Goal: Share content

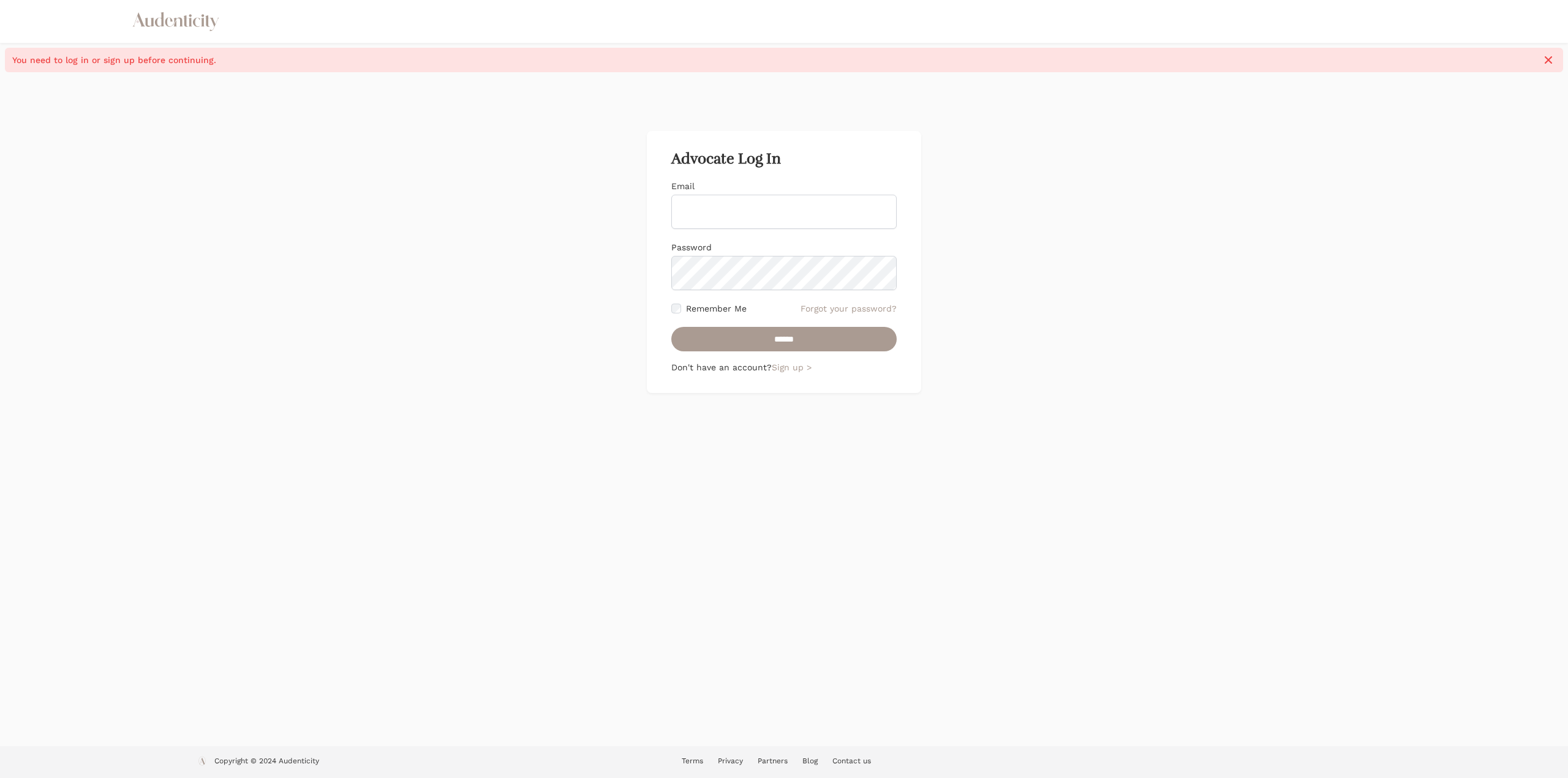
click at [762, 223] on input "Email" at bounding box center [784, 212] width 225 height 34
type input "**********"
click at [671, 327] on input "******" at bounding box center [784, 340] width 225 height 25
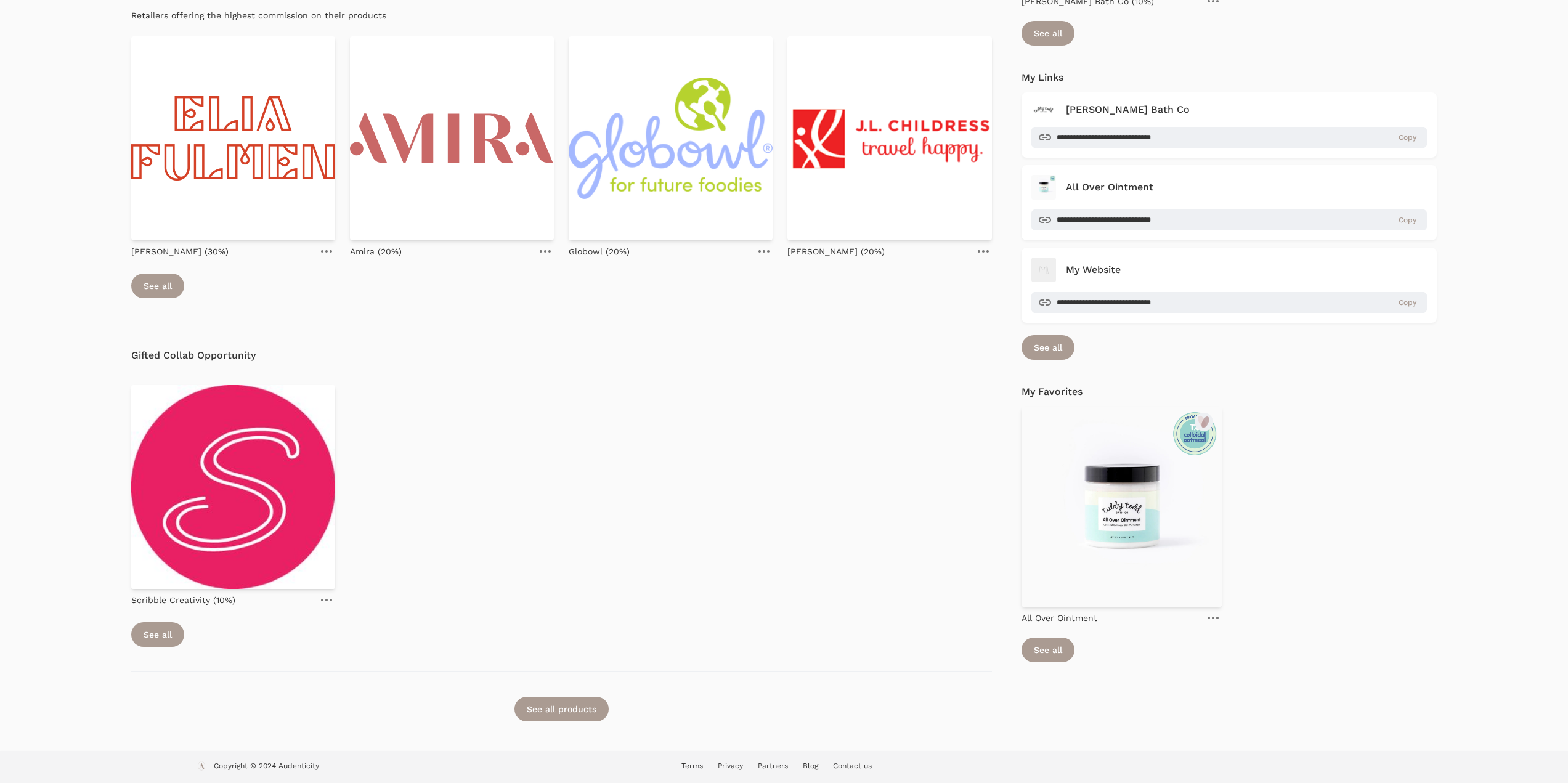
scroll to position [423, 0]
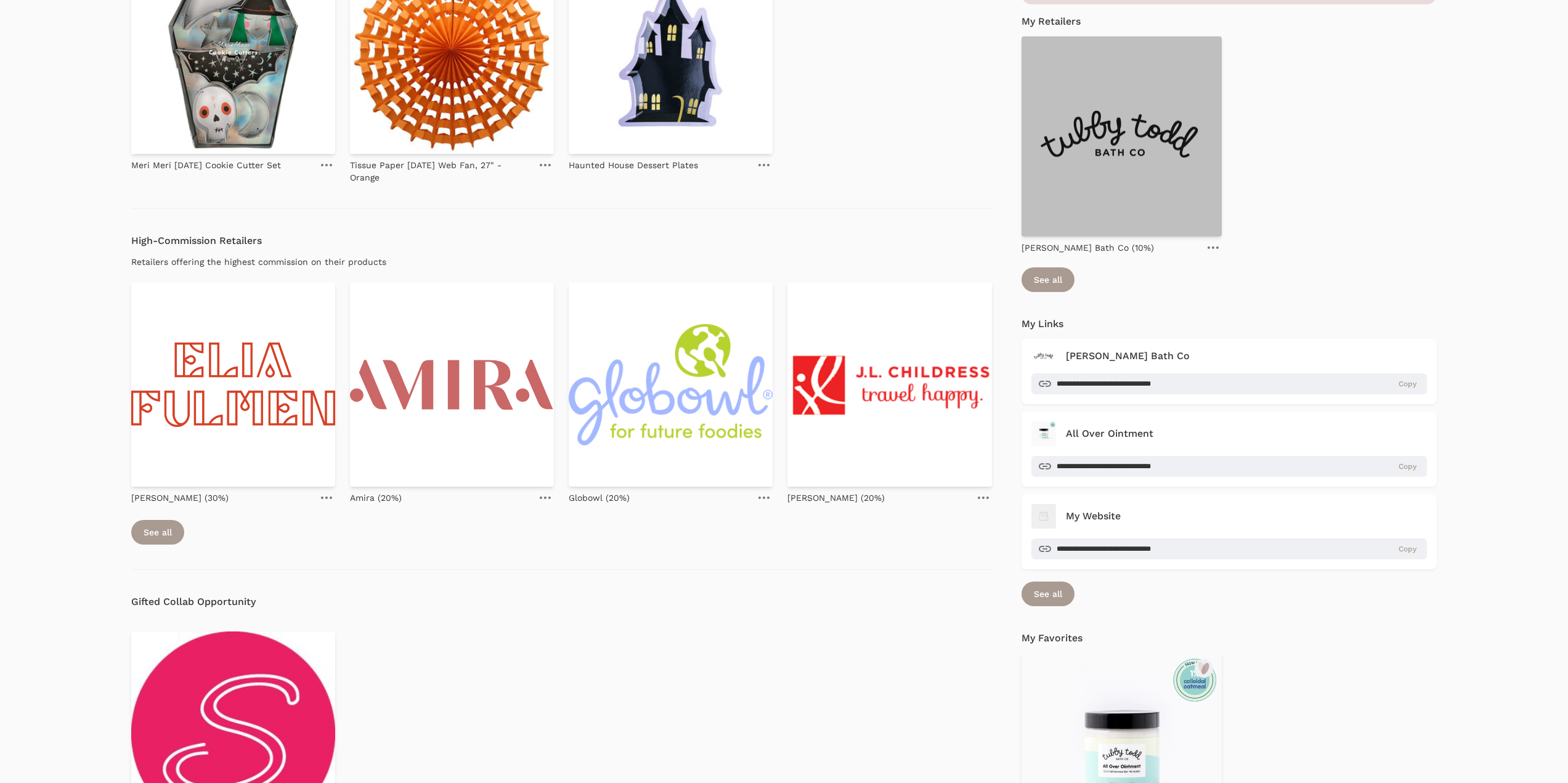
click at [1138, 162] on img at bounding box center [1122, 137] width 201 height 201
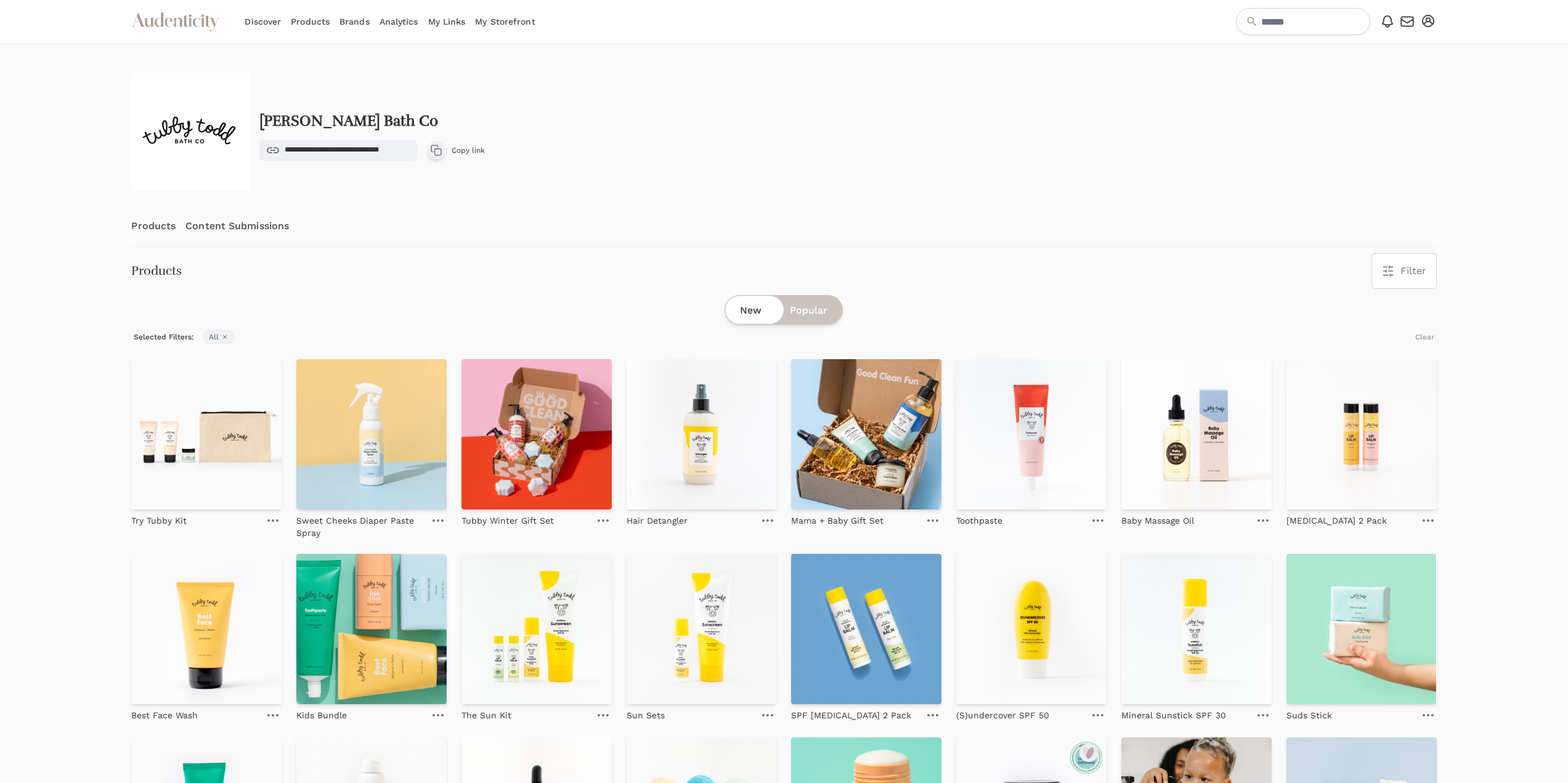
click at [468, 155] on button "Copy product link Copy link" at bounding box center [456, 151] width 58 height 19
click at [236, 482] on img at bounding box center [206, 434] width 151 height 151
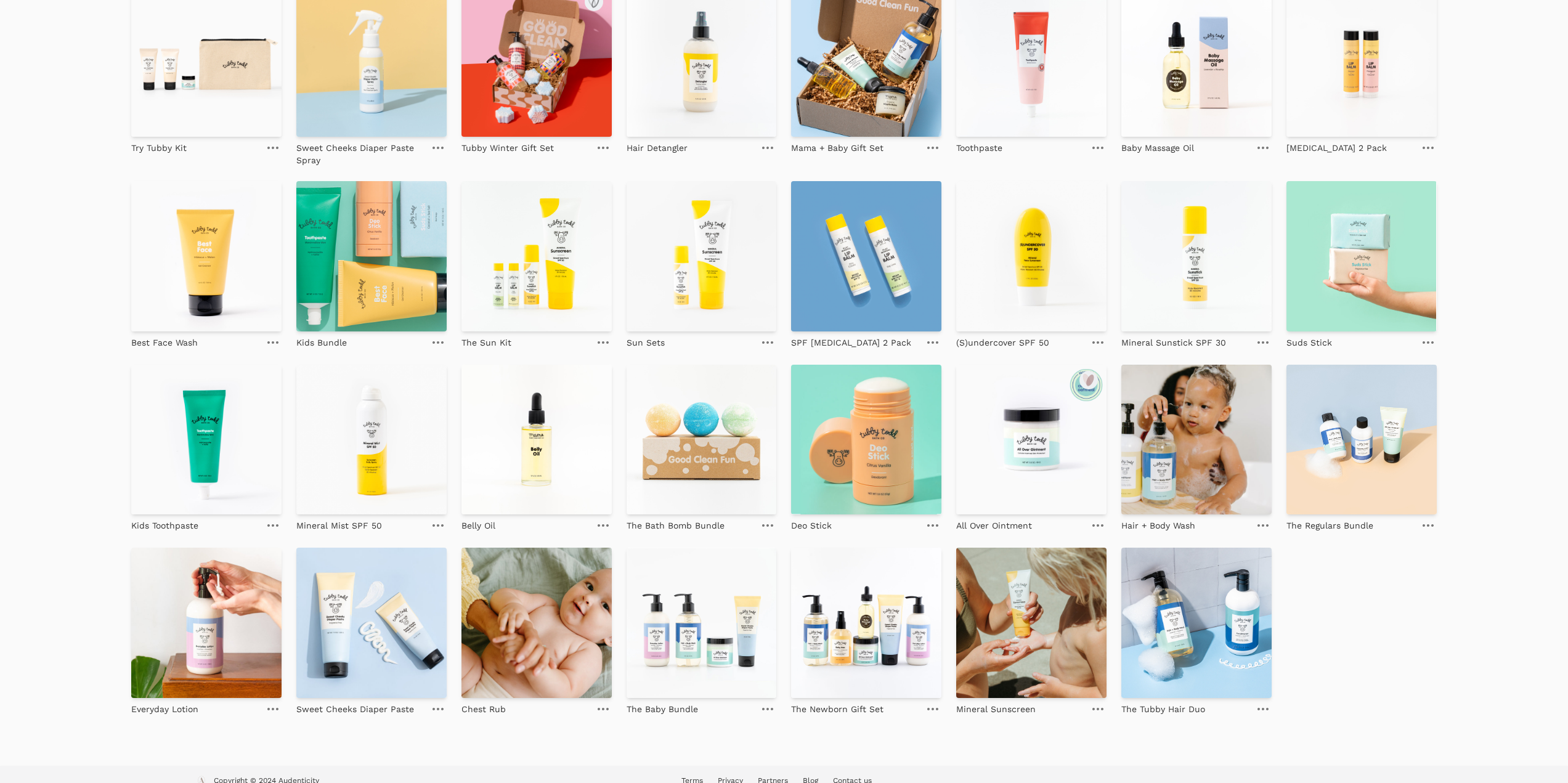
scroll to position [388, 0]
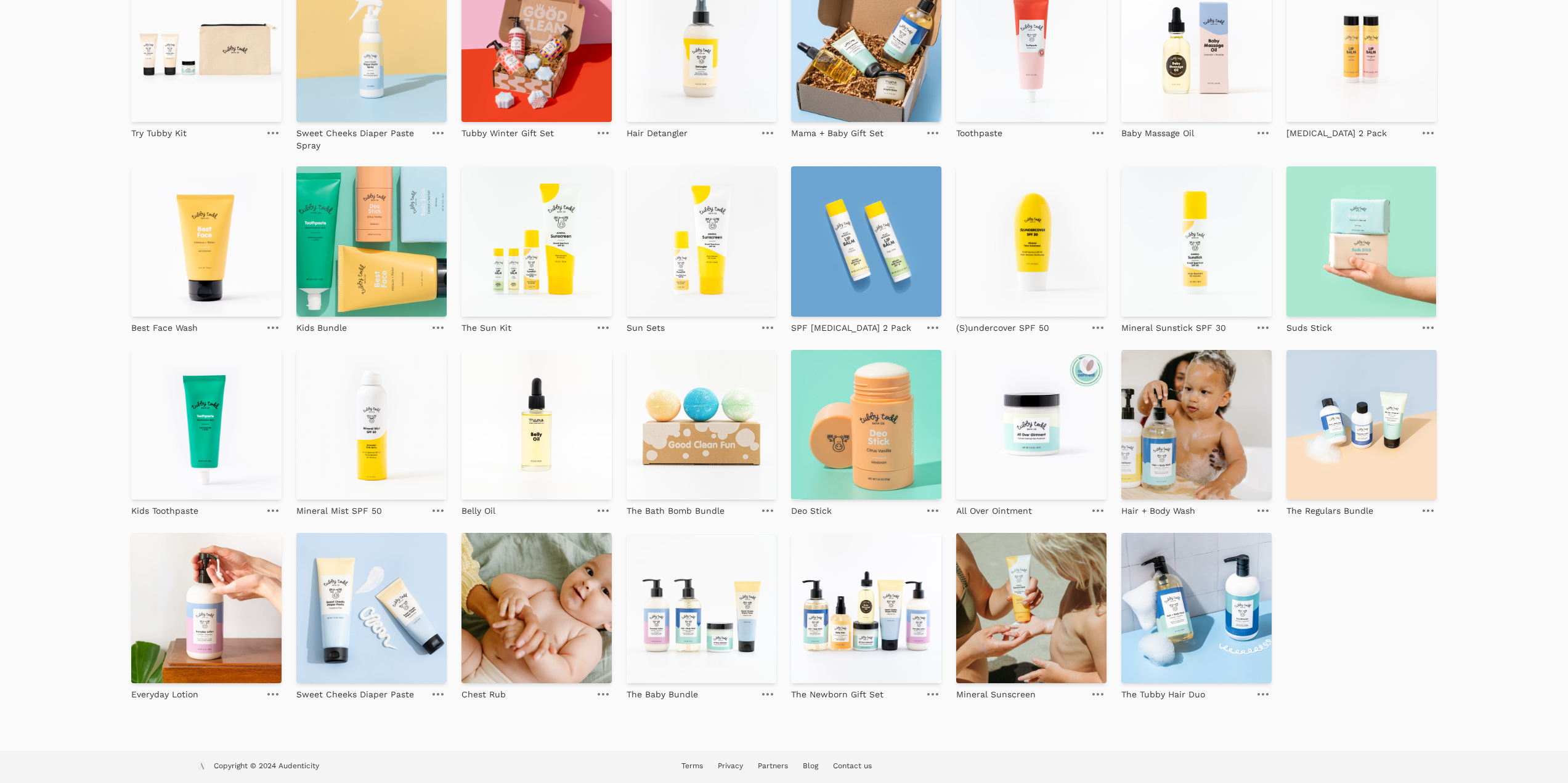
click at [1031, 470] on img at bounding box center [1031, 425] width 151 height 151
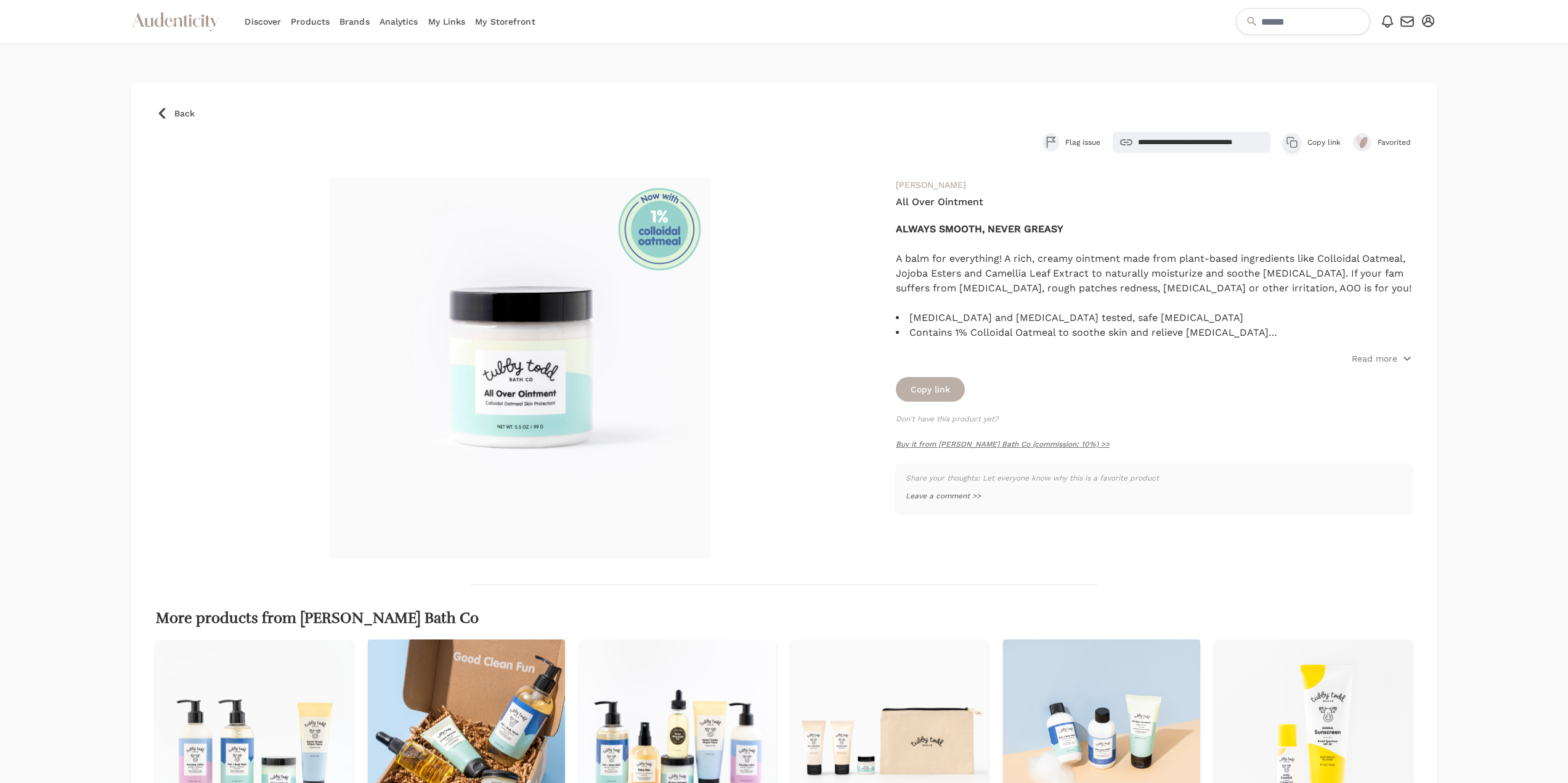
click at [950, 393] on button "Copy link" at bounding box center [930, 390] width 69 height 25
click at [994, 444] on link "Buy it from [PERSON_NAME] Bath Co (commission: 10%) >>" at bounding box center [1003, 444] width 214 height 9
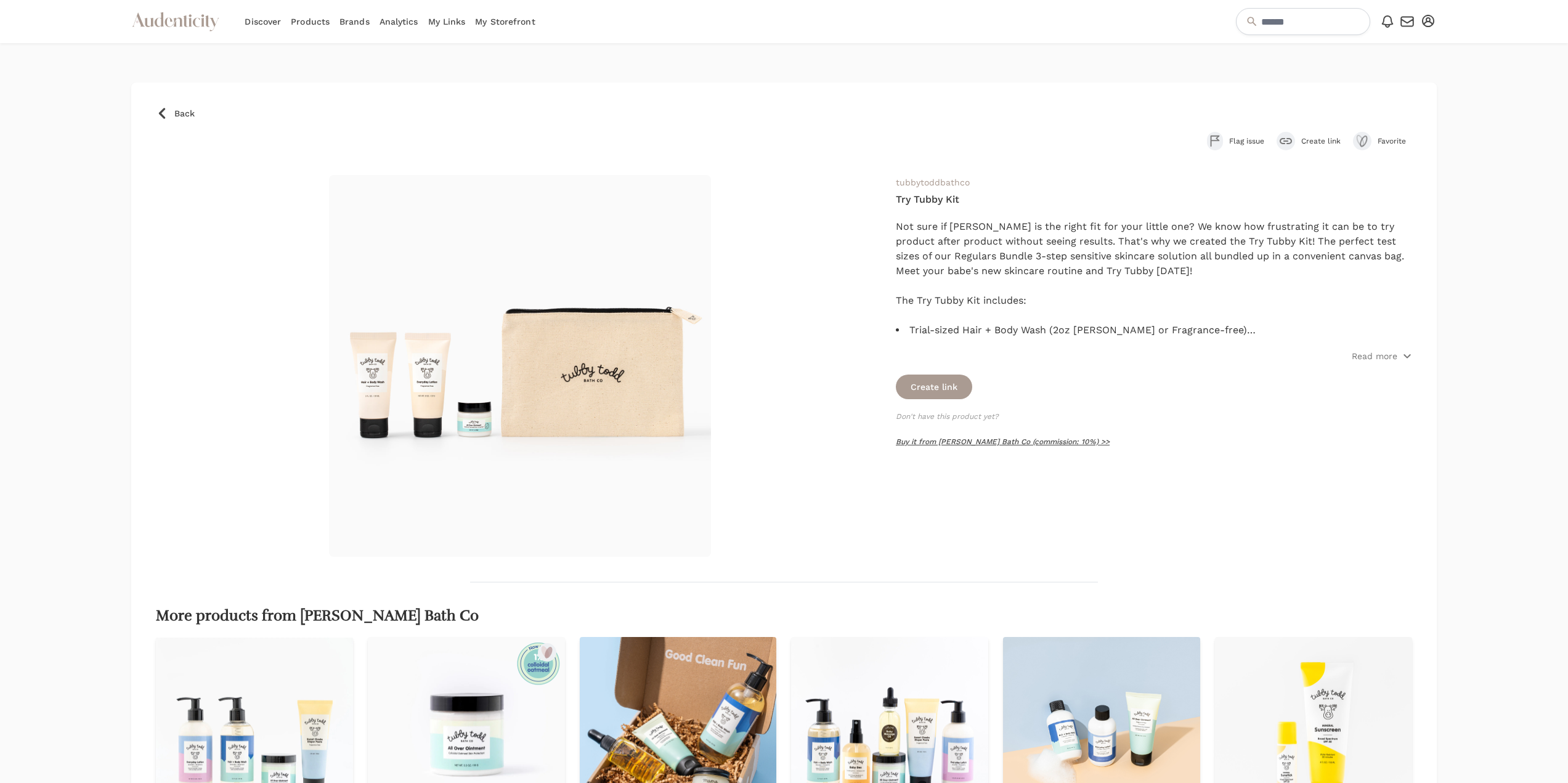
click at [953, 444] on link "Buy it from [PERSON_NAME] Bath Co (commission: 10%) >>" at bounding box center [1003, 441] width 214 height 9
